Goal: Check status: Check status

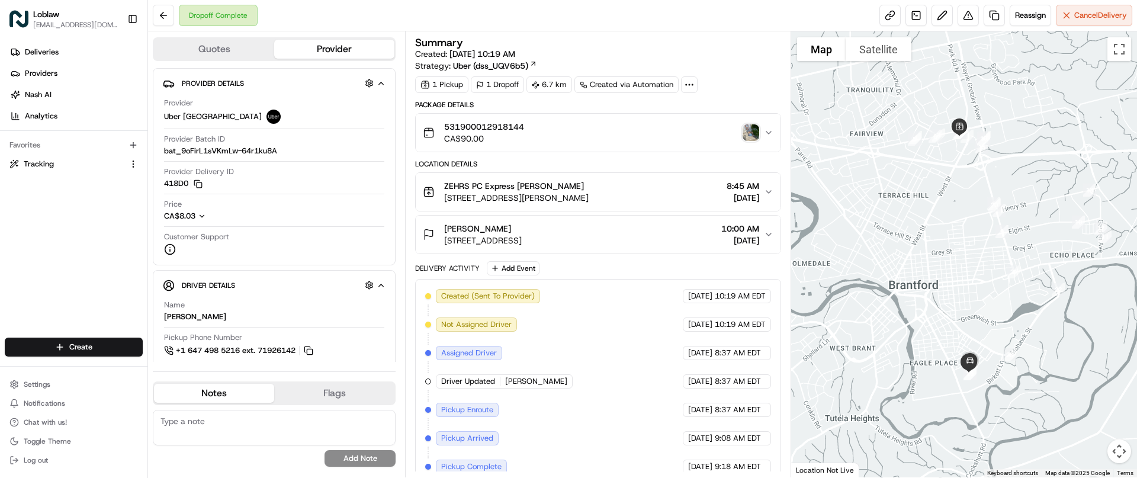
click at [574, 14] on div "Dropoff Complete Reassign Cancel Delivery" at bounding box center [642, 15] width 989 height 31
click at [751, 132] on img "button" at bounding box center [751, 132] width 17 height 17
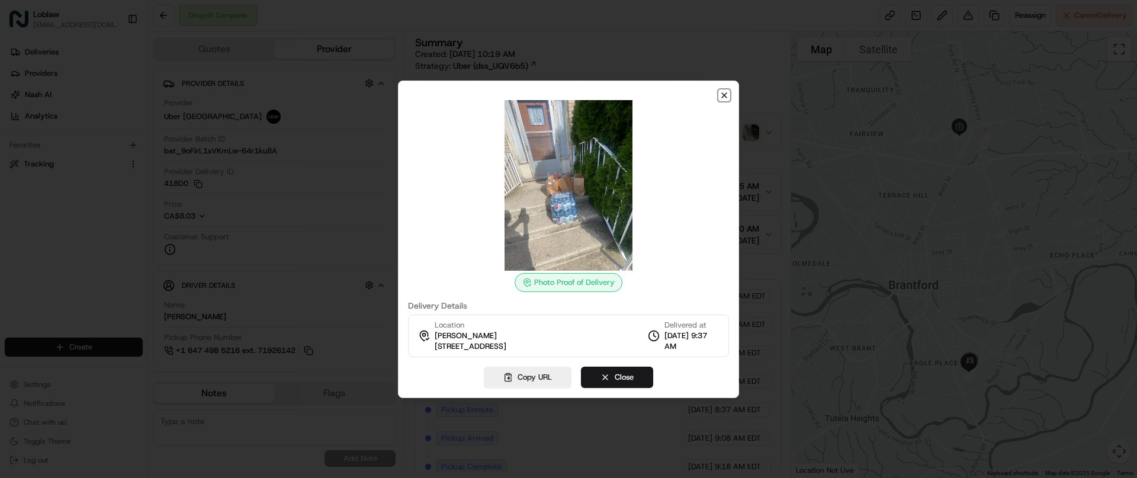
click at [721, 98] on icon "button" at bounding box center [723, 95] width 9 height 9
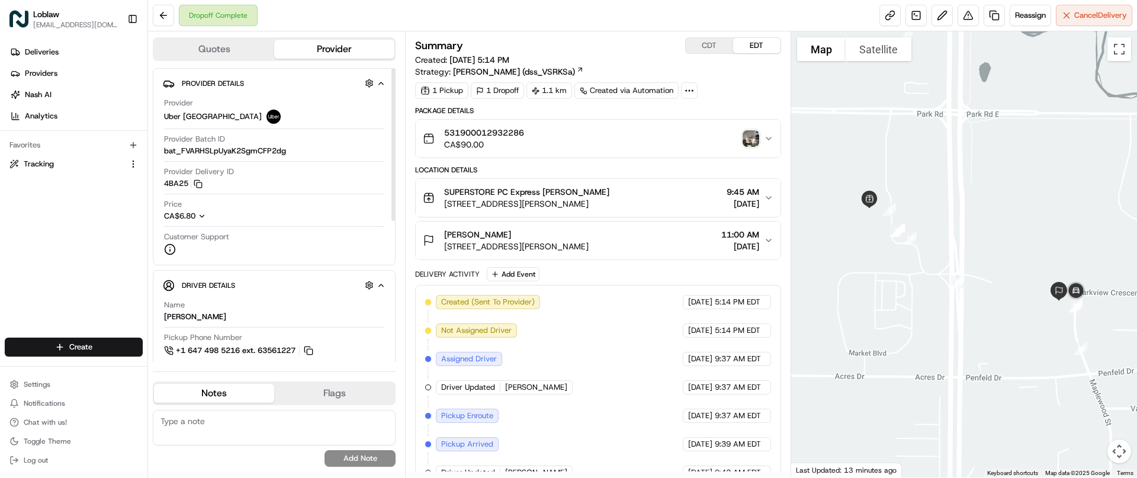
click at [748, 140] on img "button" at bounding box center [751, 138] width 17 height 17
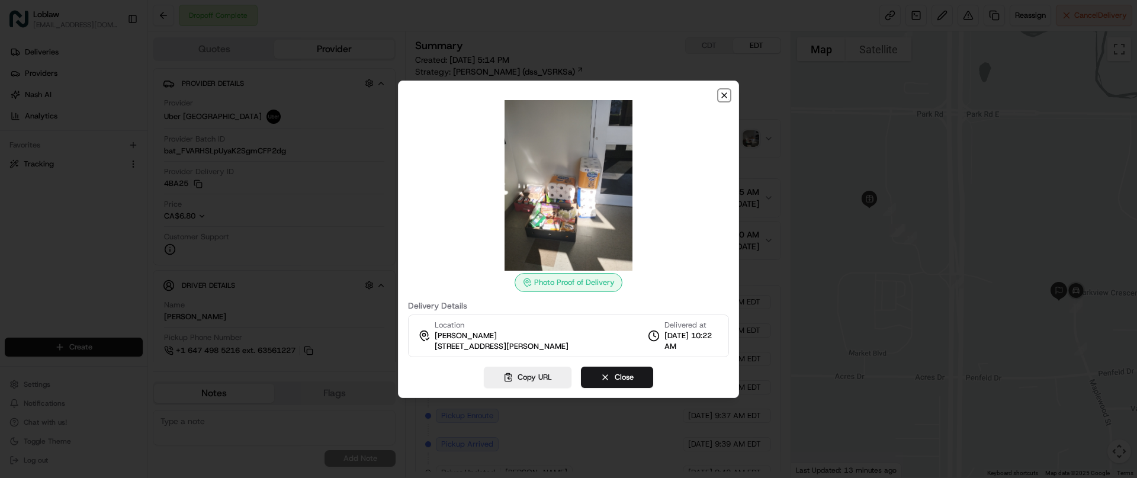
click at [727, 93] on icon "button" at bounding box center [724, 95] width 5 height 5
